Goal: Task Accomplishment & Management: Manage account settings

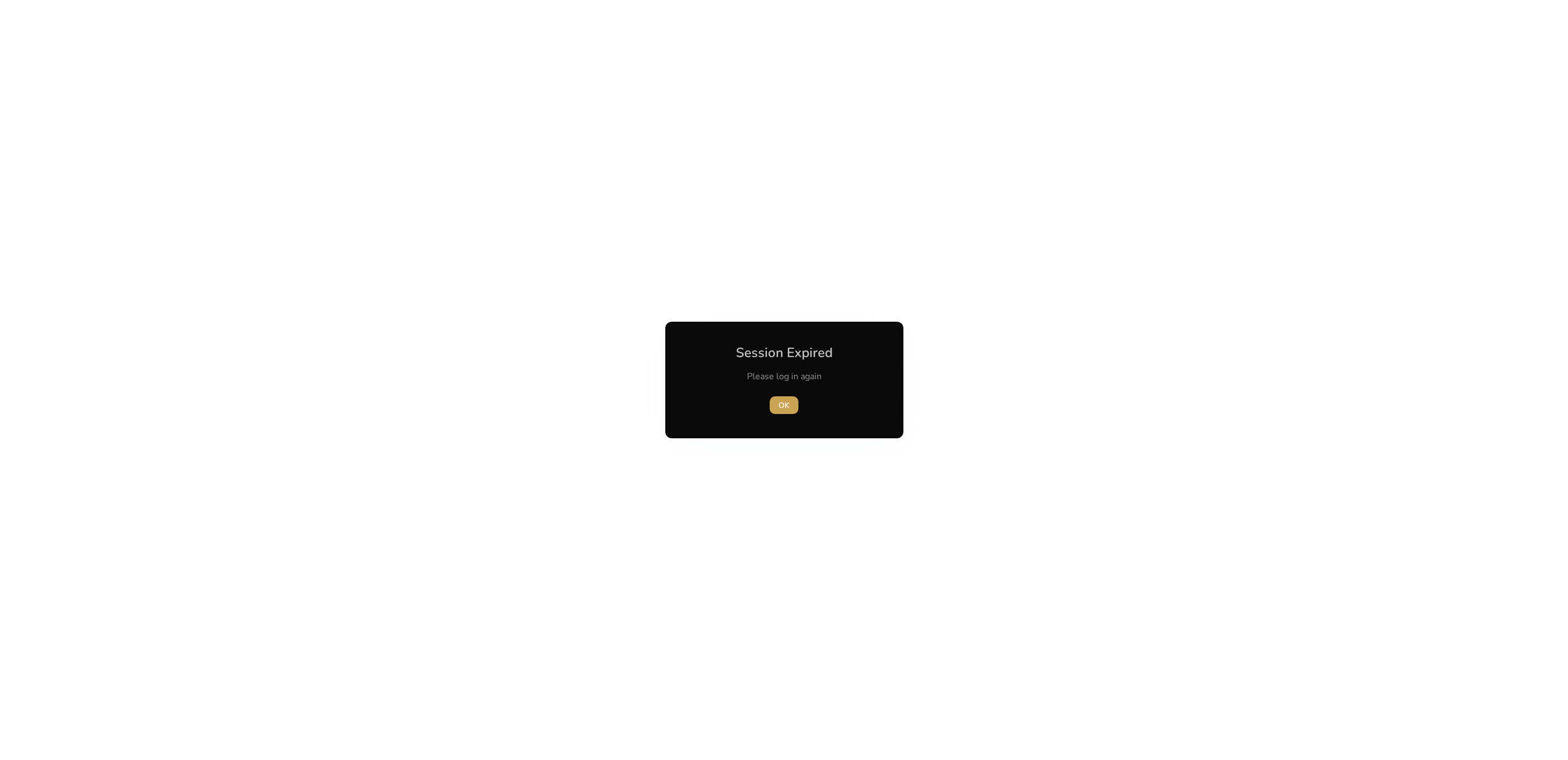
click at [782, 402] on span "OK" at bounding box center [784, 405] width 11 height 11
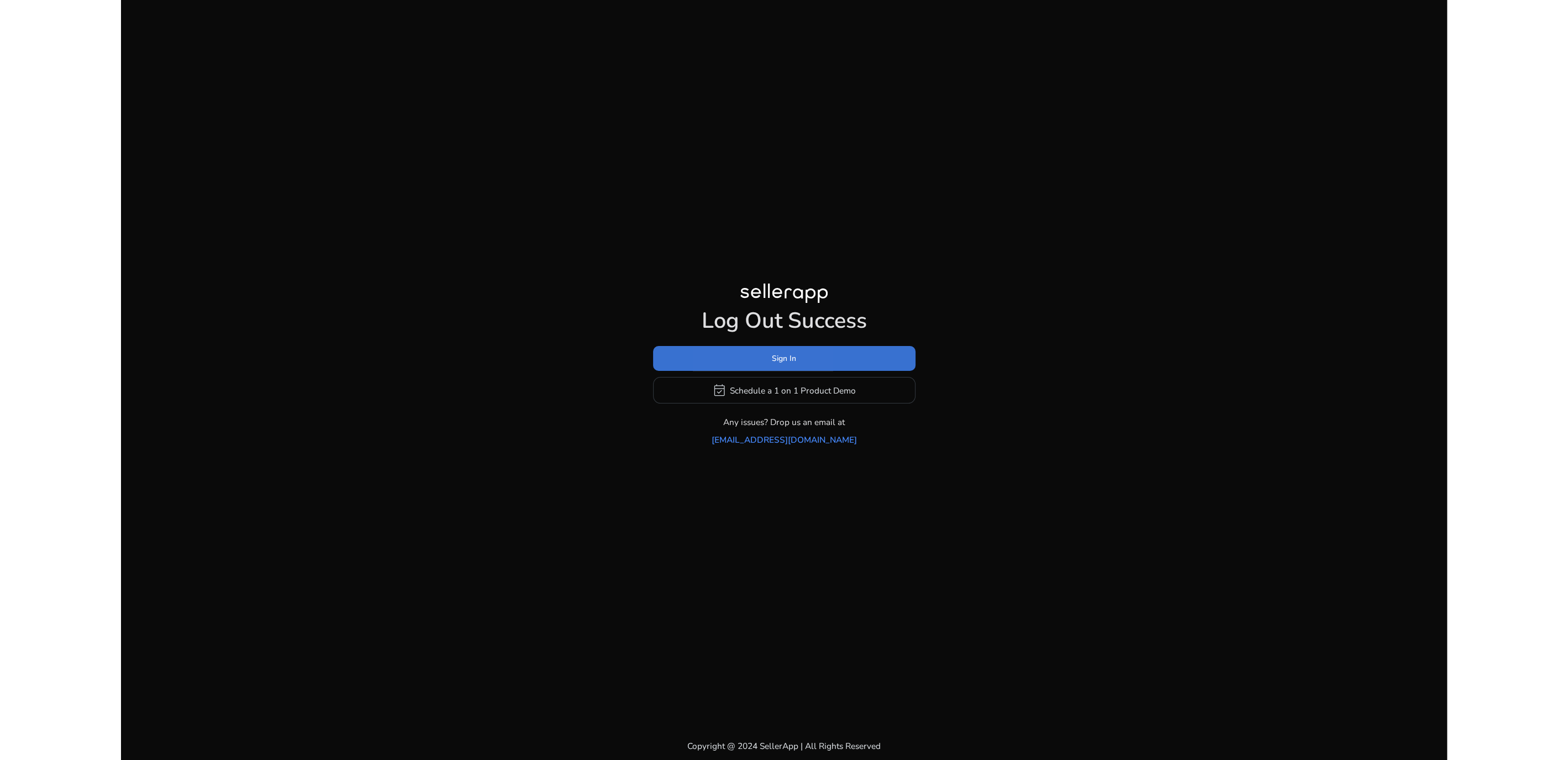
click at [734, 365] on span at bounding box center [784, 358] width 262 height 27
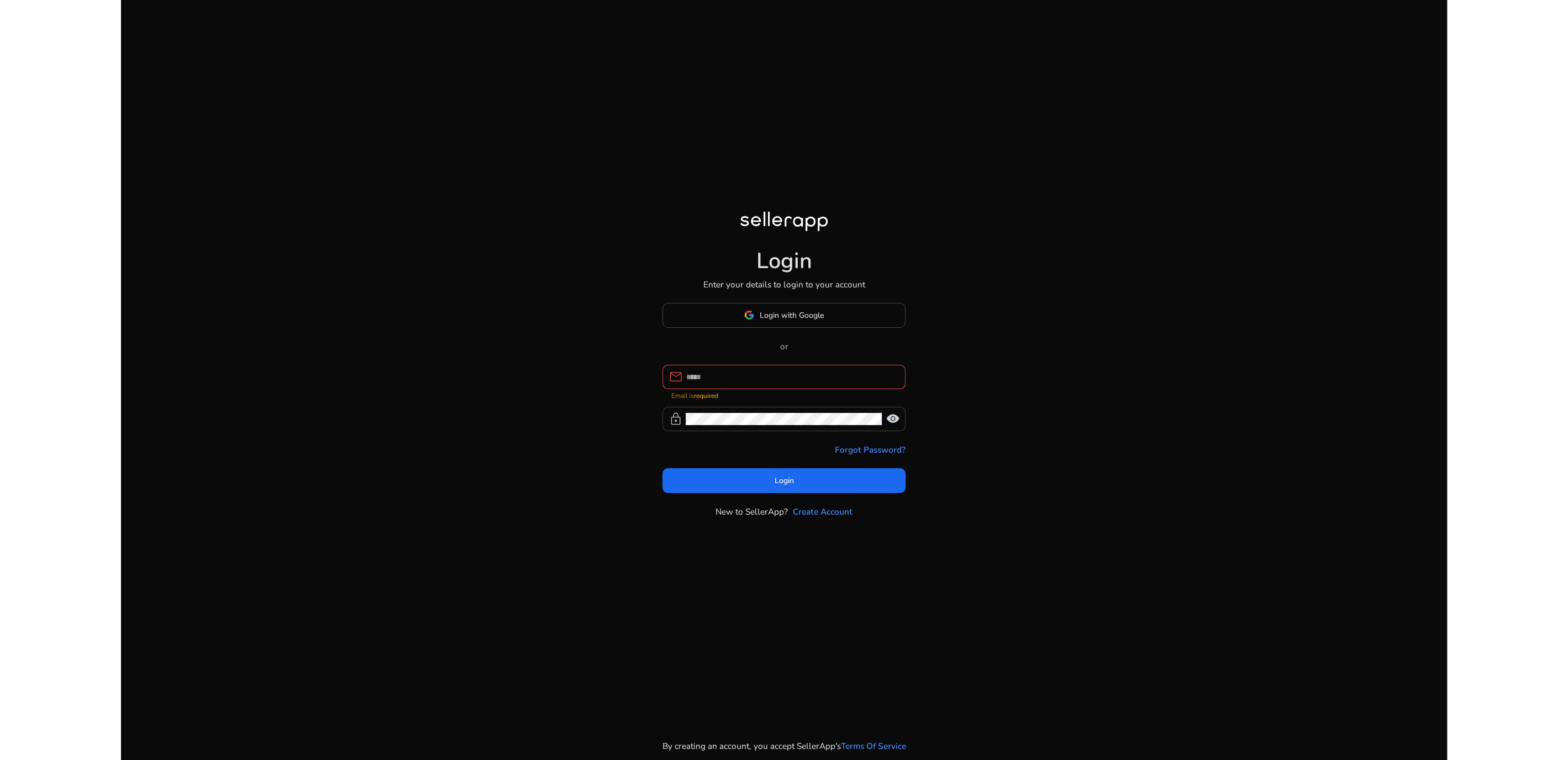
type input "**********"
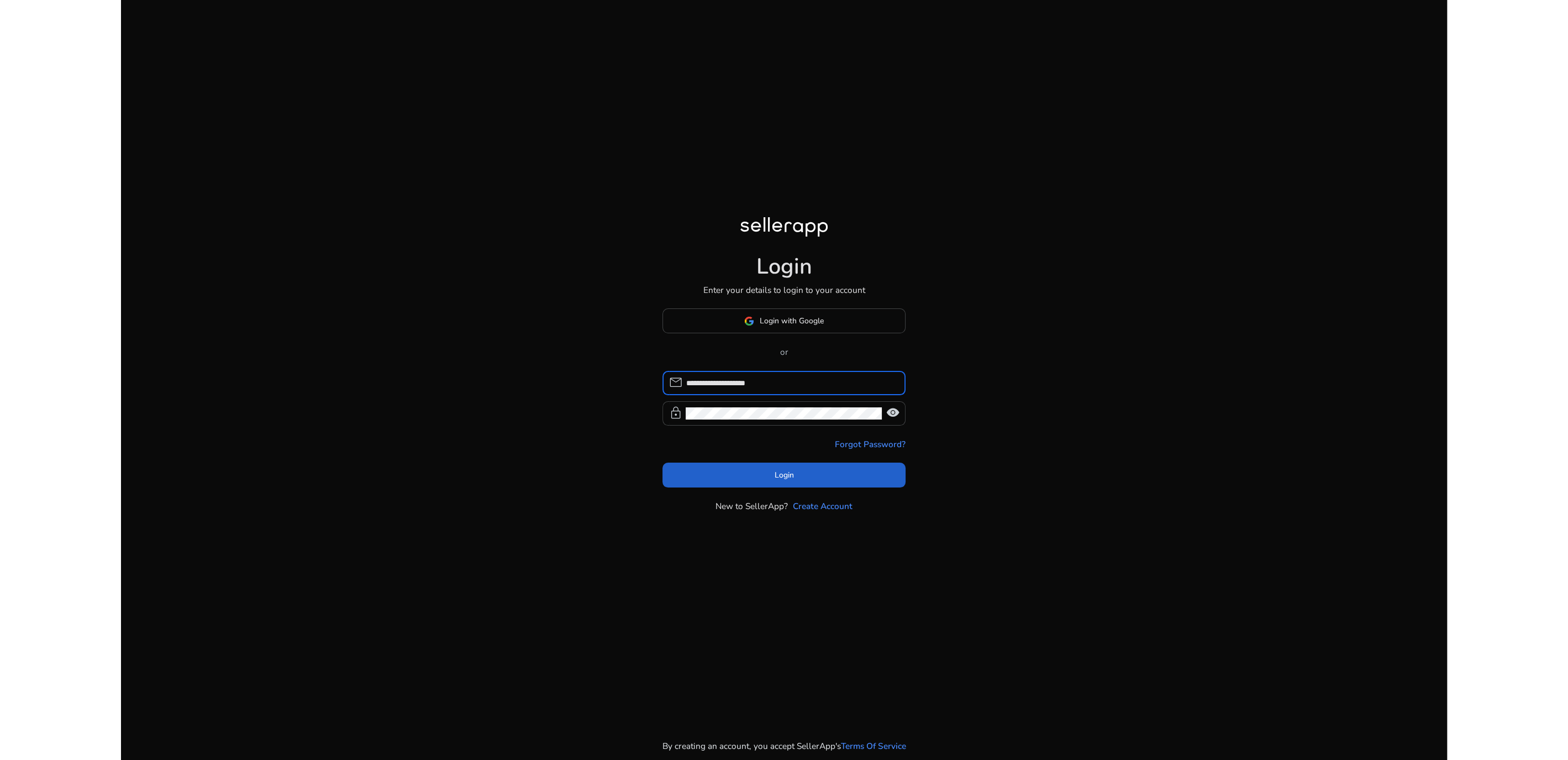
click at [761, 477] on span at bounding box center [784, 474] width 243 height 27
